Goal: Navigation & Orientation: Find specific page/section

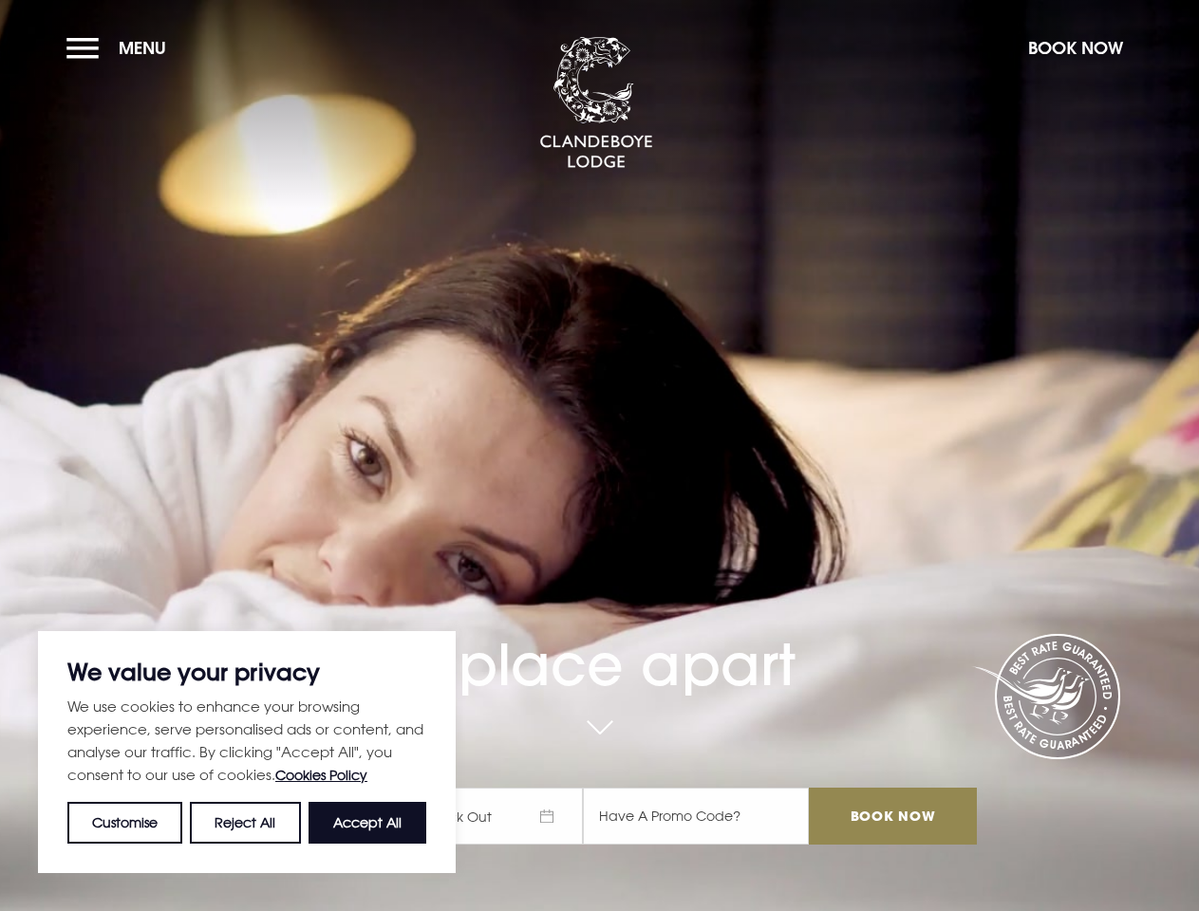
click at [599, 456] on div "A place apart Check In Check Out Mon Tue Wed Thur Fri Sat Sun Mon Tue Wed Thur …" at bounding box center [599, 639] width 776 height 450
click at [125, 823] on button "Customise" at bounding box center [124, 823] width 115 height 42
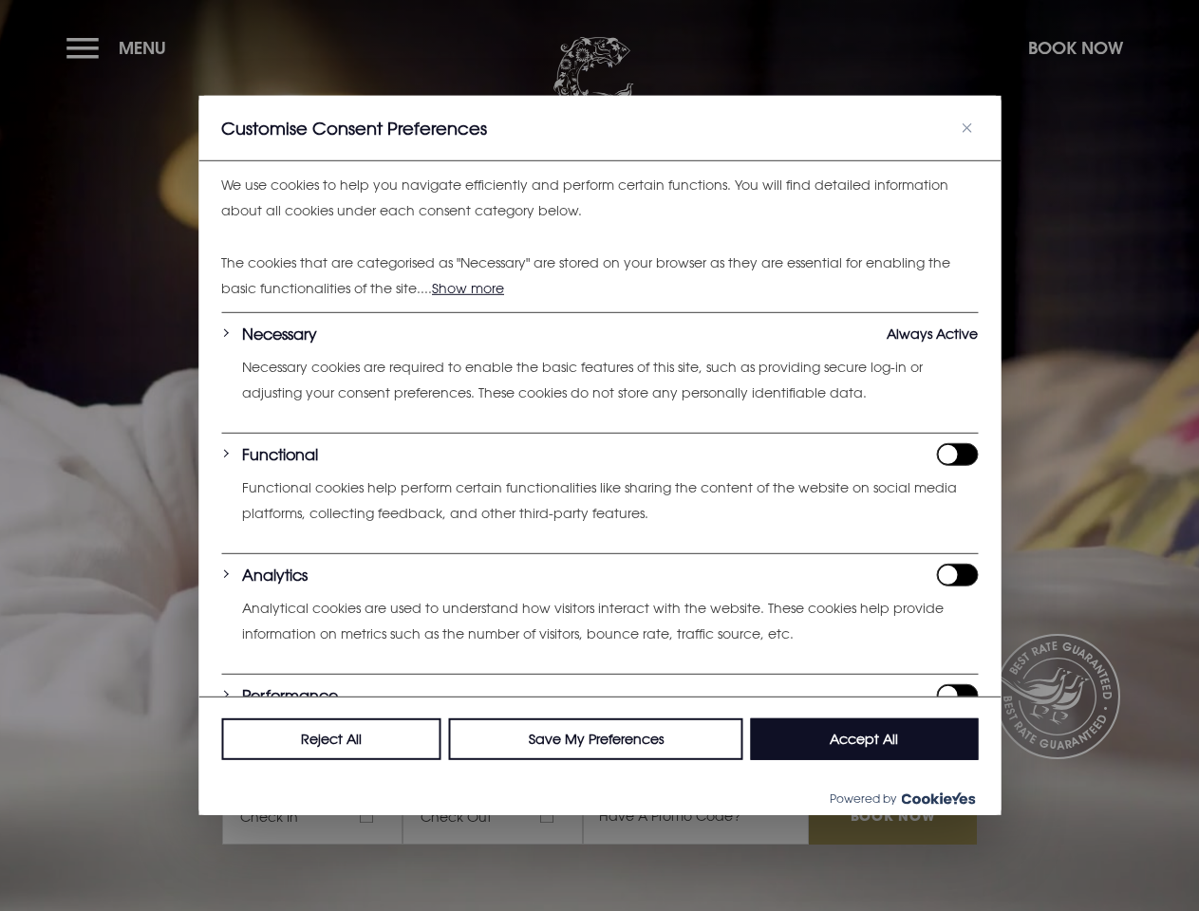
click at [246, 823] on div at bounding box center [599, 455] width 1199 height 911
click at [367, 223] on p "We use cookies to help you navigate efficiently and perform certain functions. …" at bounding box center [599, 198] width 756 height 50
click at [121, 47] on div at bounding box center [599, 455] width 1199 height 911
click at [1074, 47] on div at bounding box center [599, 455] width 1199 height 911
click at [501, 816] on div at bounding box center [599, 455] width 1199 height 911
